Goal: Task Accomplishment & Management: Manage account settings

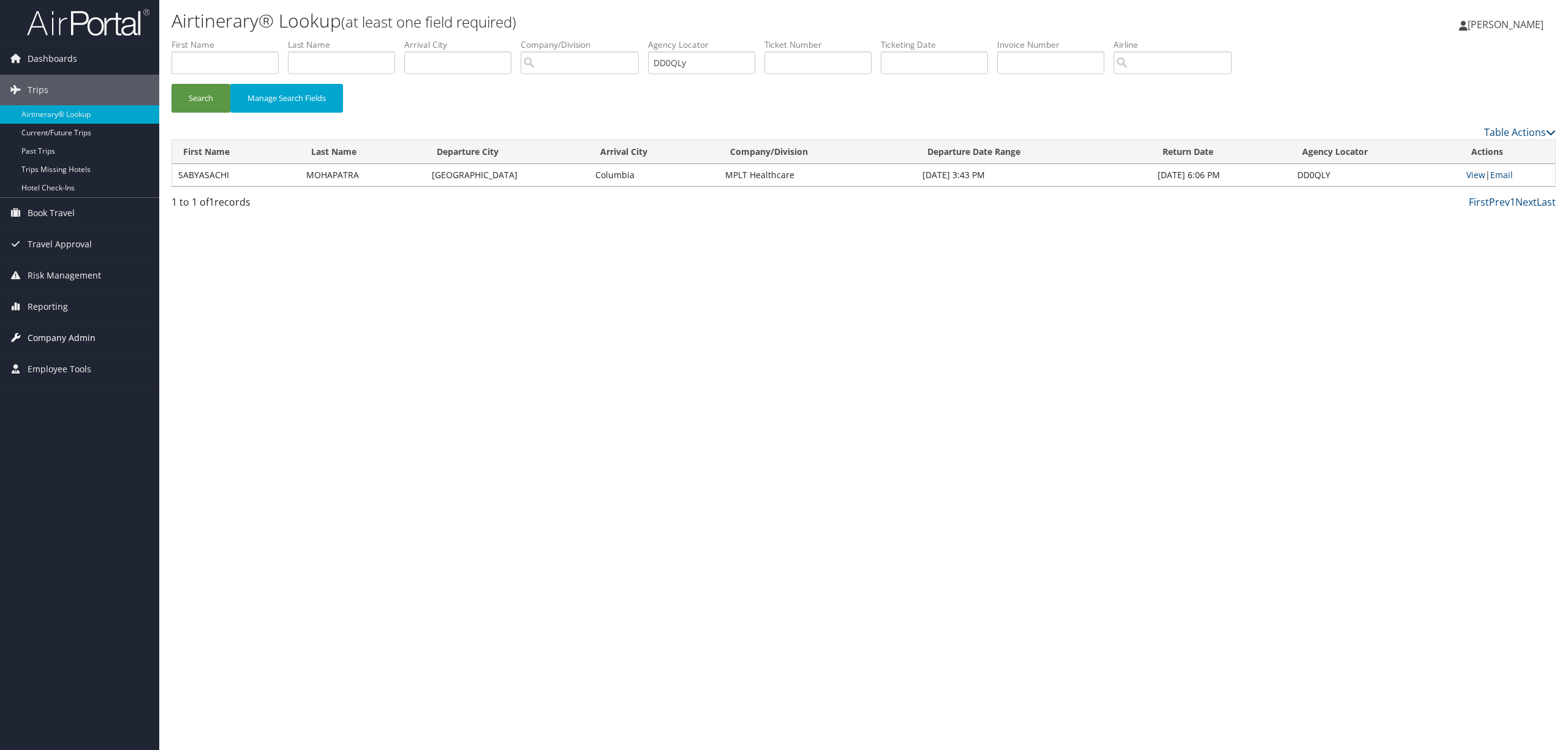
click at [69, 341] on span "Company Admin" at bounding box center [62, 338] width 68 height 30
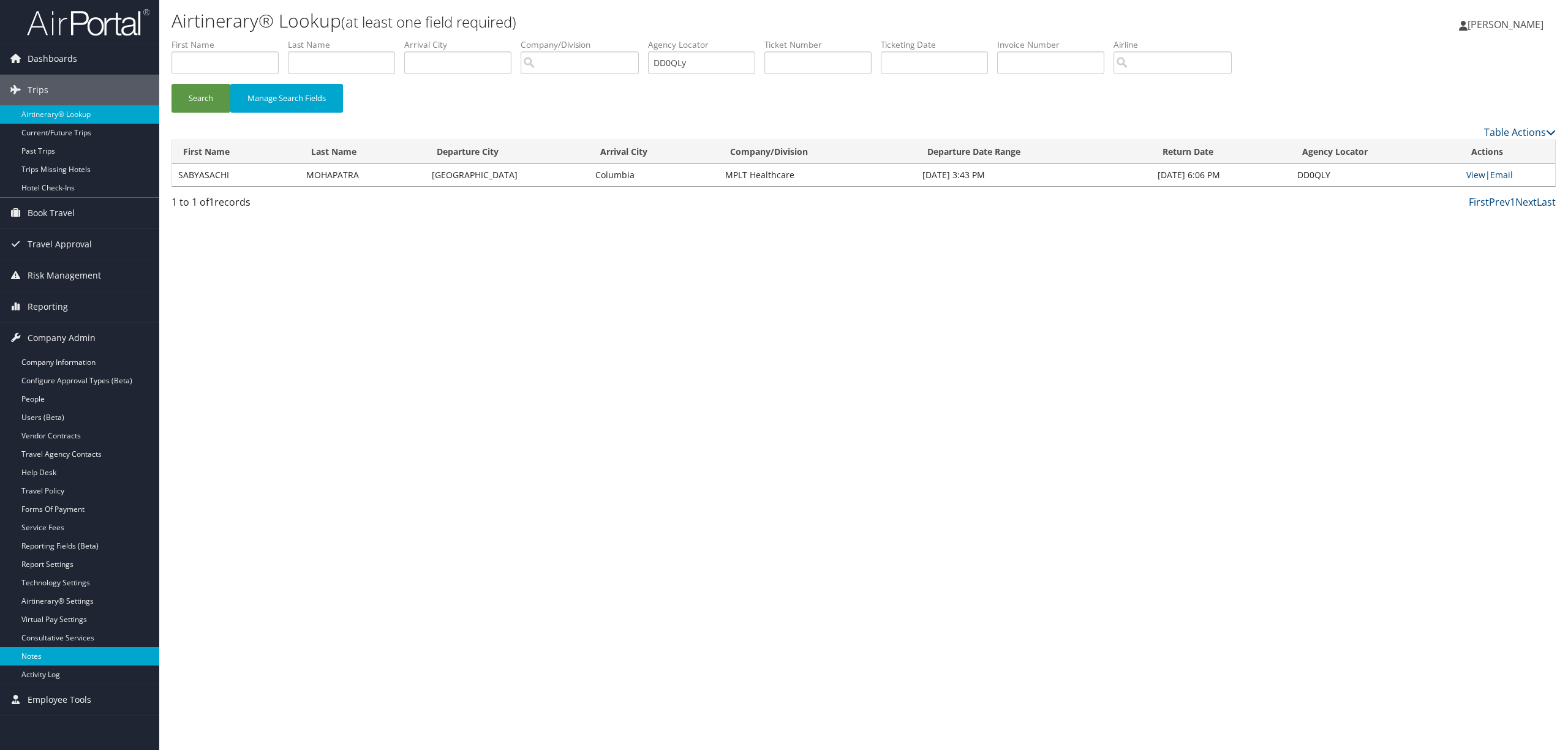
click at [69, 666] on link "Notes" at bounding box center [79, 657] width 159 height 19
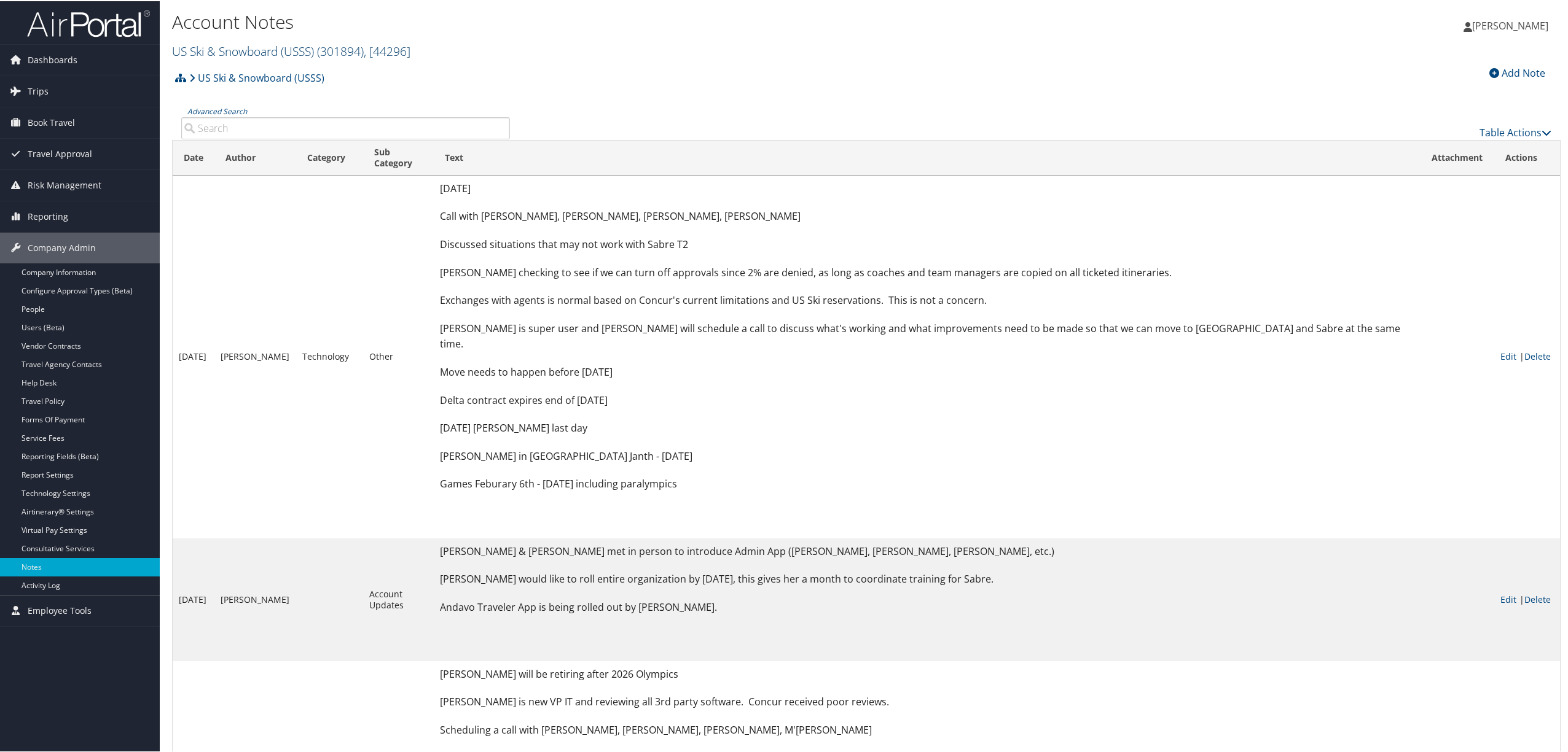
click at [343, 48] on span "( 301894 )" at bounding box center [340, 50] width 47 height 16
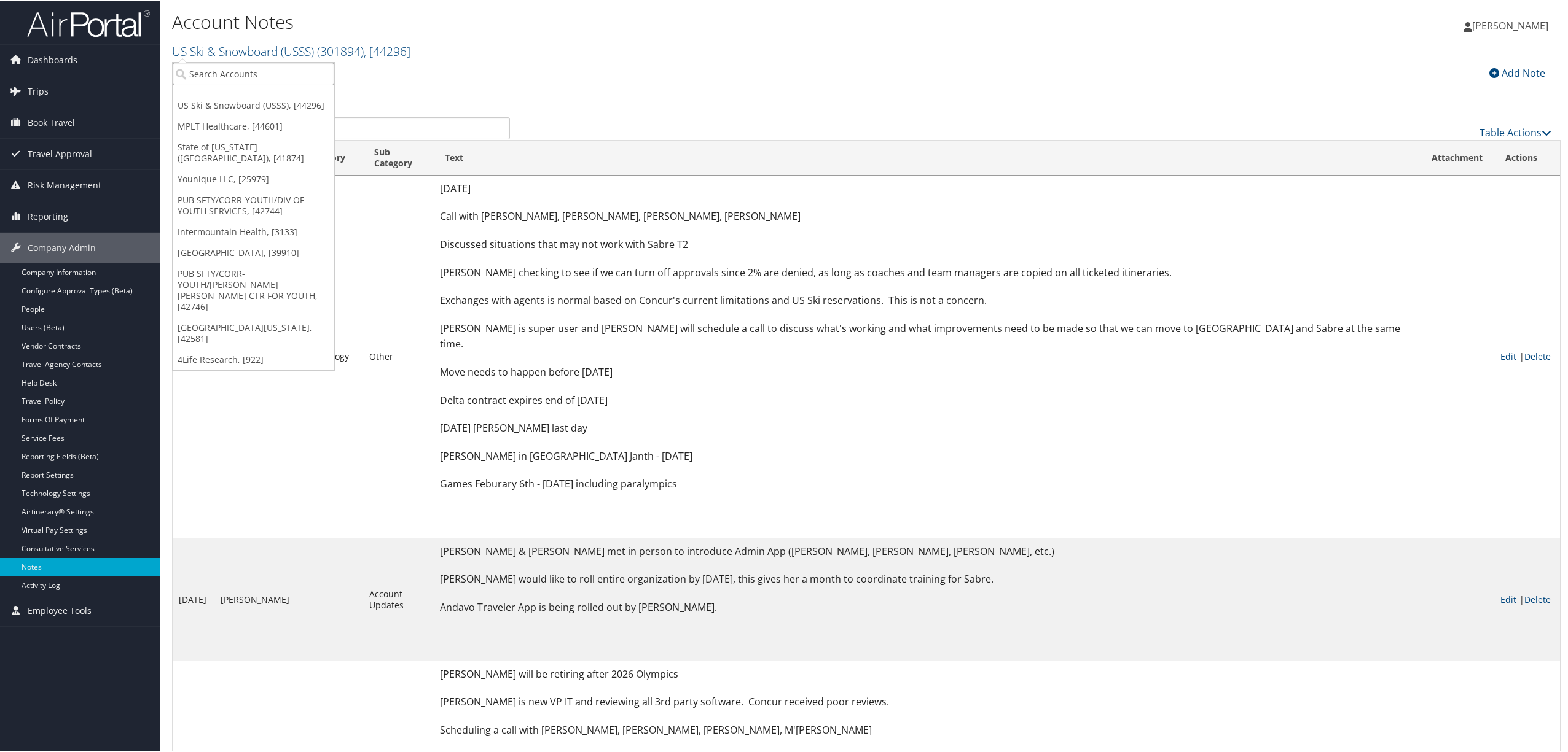
click at [317, 65] on input "search" at bounding box center [253, 73] width 161 height 23
click at [241, 129] on link "MPLT Healthcare, [44601]" at bounding box center [253, 126] width 161 height 21
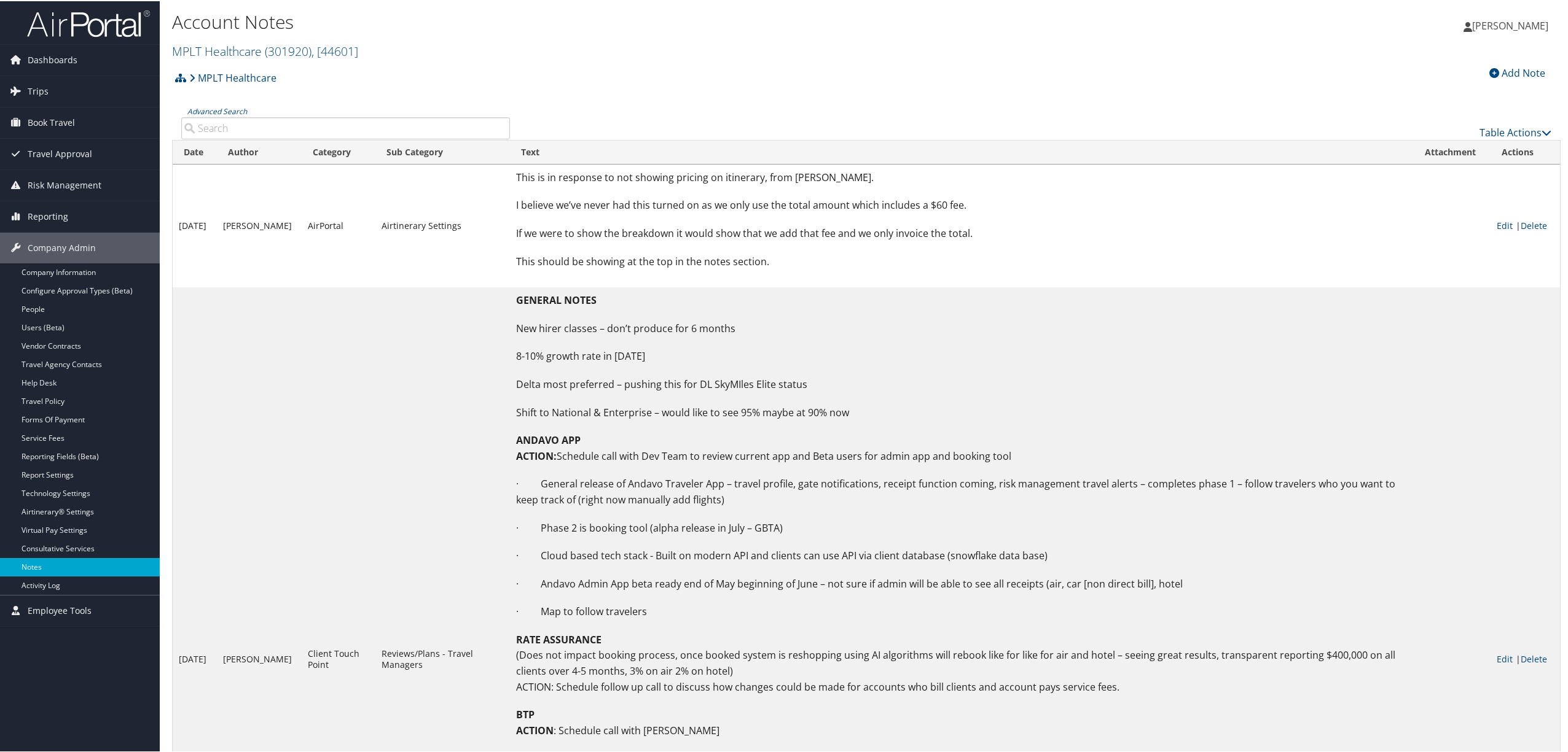
click at [1173, 246] on td "This is in response to not showing pricing on itinerary, from Cindy. I believe …" at bounding box center [962, 224] width 904 height 123
